Goal: Task Accomplishment & Management: Use online tool/utility

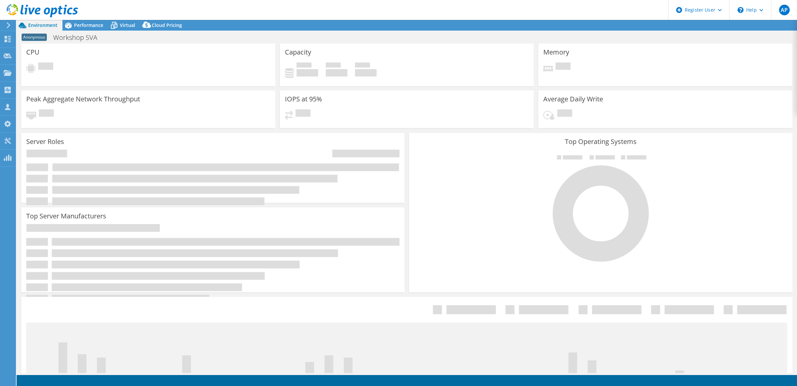
select select "USD"
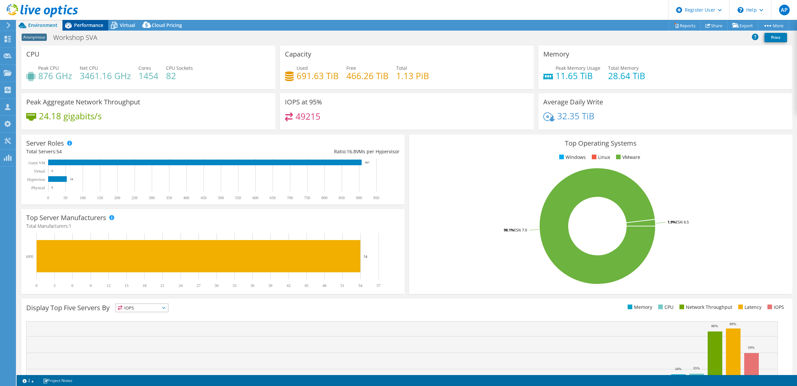
click at [93, 26] on span "Performance" at bounding box center [88, 25] width 29 height 6
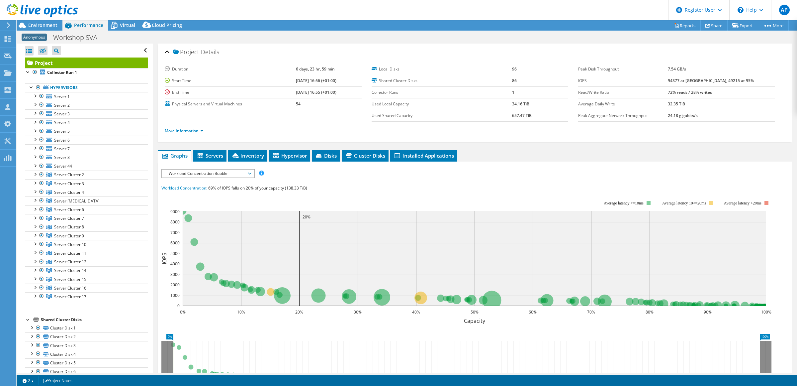
click at [37, 37] on span "Anonymous" at bounding box center [34, 37] width 25 height 7
click at [77, 37] on h1 "Workshop SVA" at bounding box center [78, 37] width 57 height 7
drag, startPoint x: 97, startPoint y: 38, endPoint x: 88, endPoint y: 39, distance: 9.1
click at [86, 39] on h1 "Workshop SVA" at bounding box center [78, 37] width 57 height 7
click at [127, 37] on link at bounding box center [126, 37] width 9 height 8
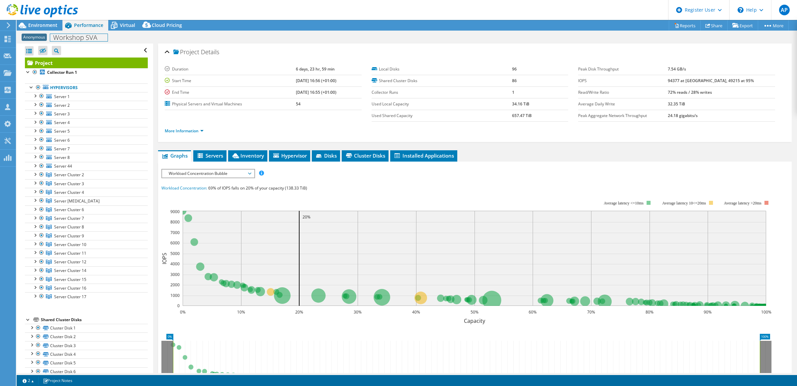
click at [89, 38] on h1 "Workshop SVA" at bounding box center [78, 37] width 57 height 7
click at [90, 38] on h1 "Workshop SVA" at bounding box center [78, 37] width 57 height 7
click at [108, 35] on link at bounding box center [103, 37] width 9 height 8
